Goal: Transaction & Acquisition: Purchase product/service

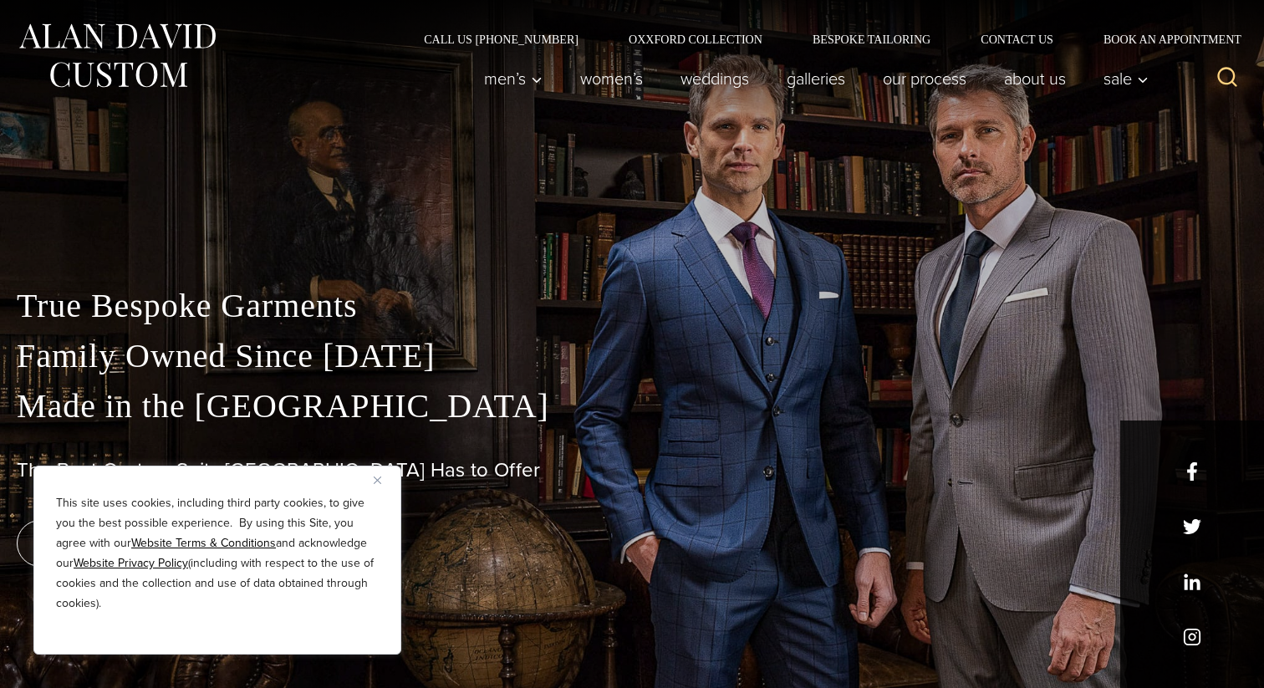
click at [374, 483] on img "Close" at bounding box center [378, 481] width 8 height 8
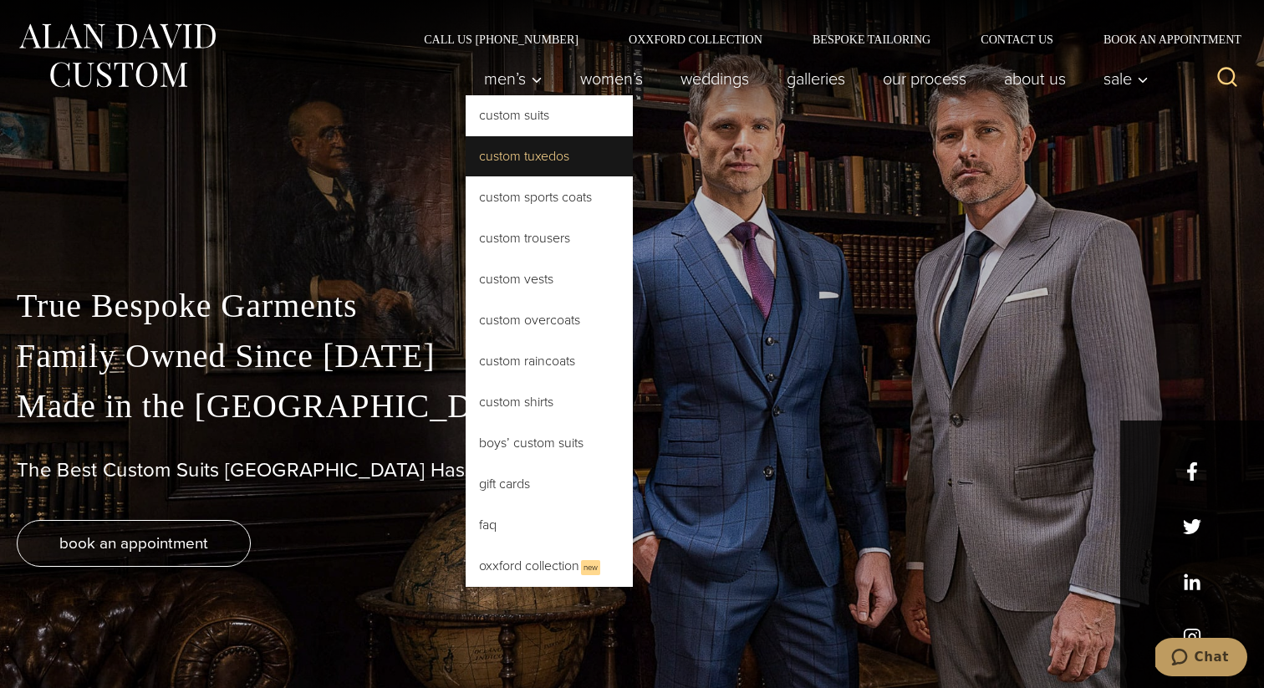
click at [507, 154] on link "Custom Tuxedos" at bounding box center [549, 156] width 167 height 40
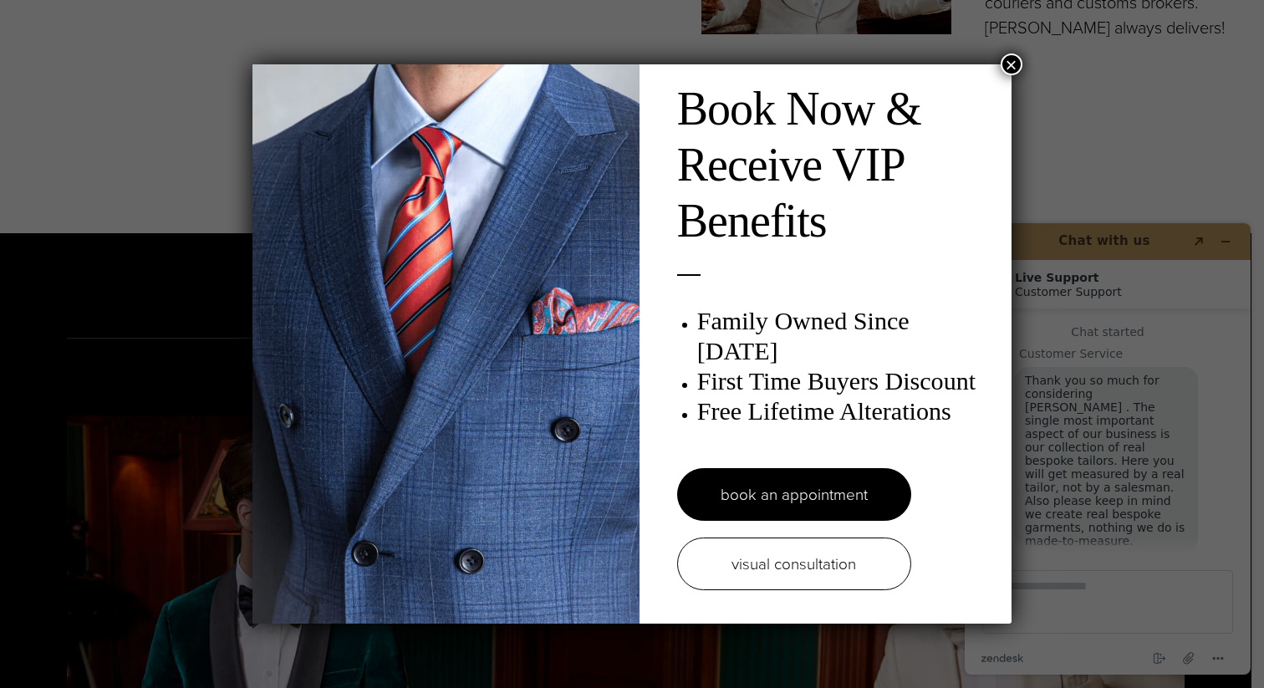
click at [1016, 69] on button "×" at bounding box center [1012, 65] width 22 height 22
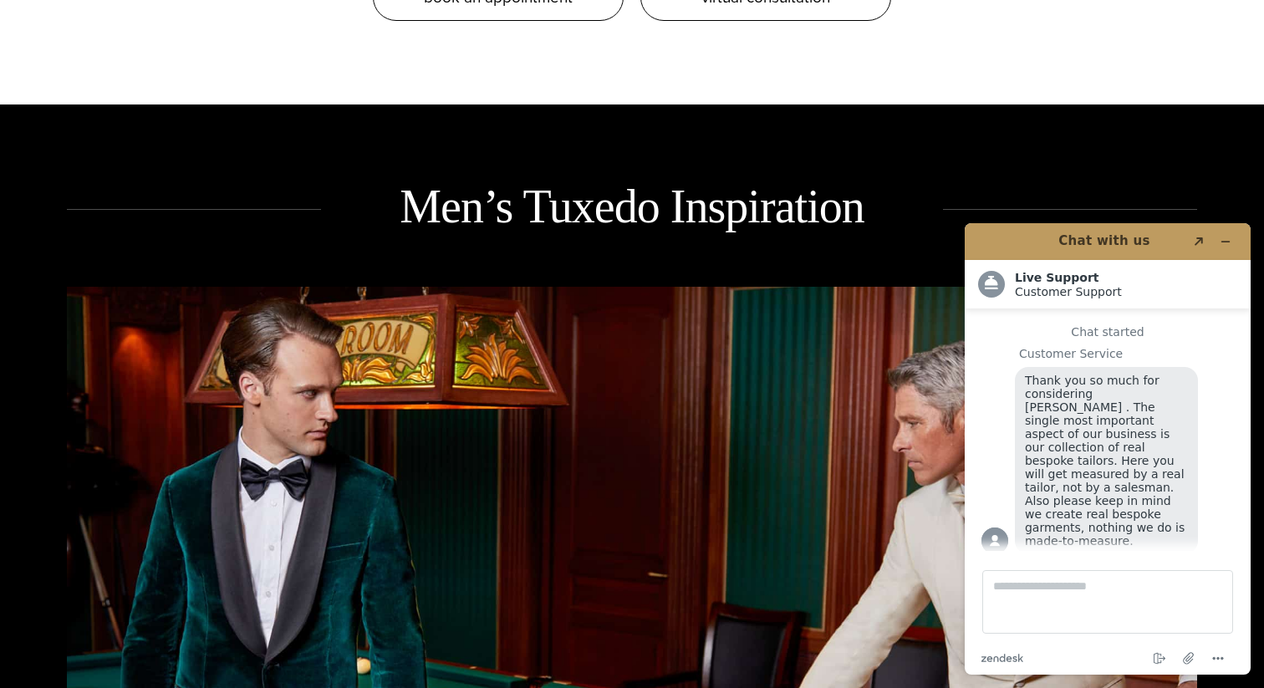
scroll to position [2195, 0]
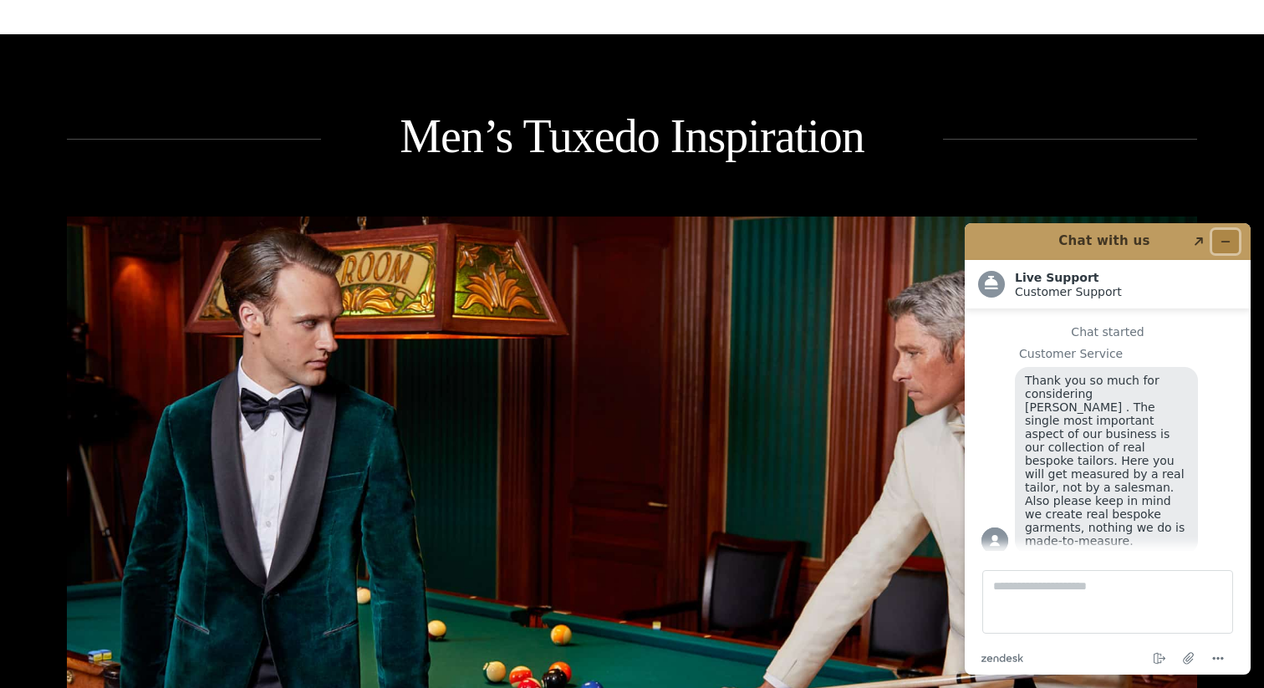
click at [1229, 237] on icon "Minimize widget" at bounding box center [1226, 242] width 12 height 12
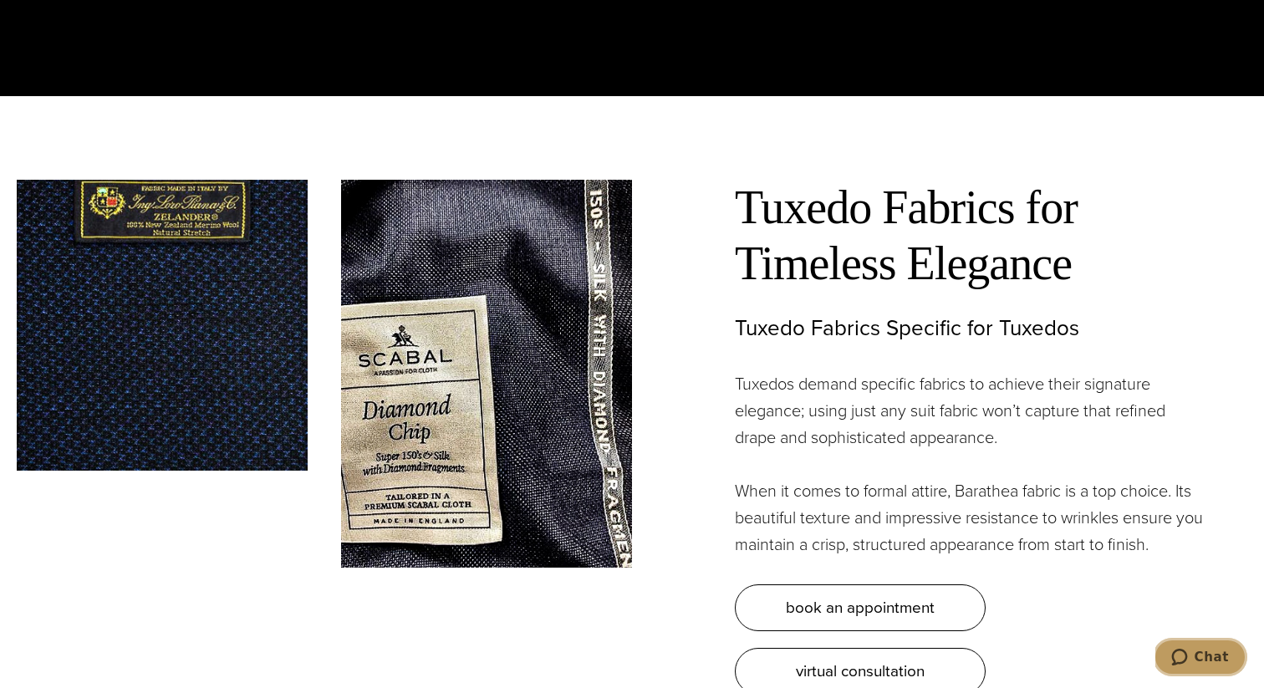
scroll to position [0, 0]
